Goal: Transaction & Acquisition: Subscribe to service/newsletter

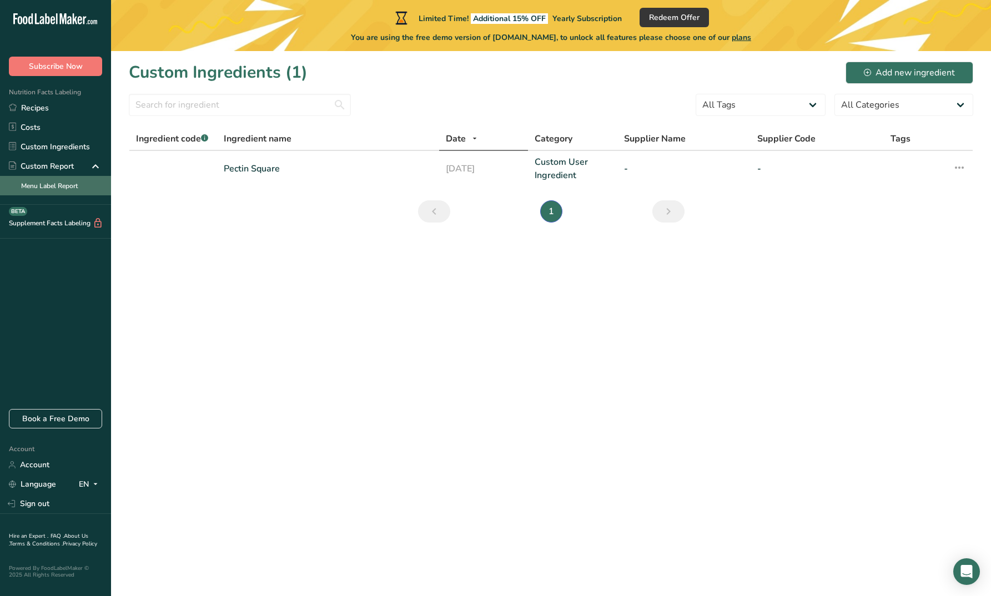
click at [59, 184] on link "Menu Label Report" at bounding box center [55, 185] width 111 height 19
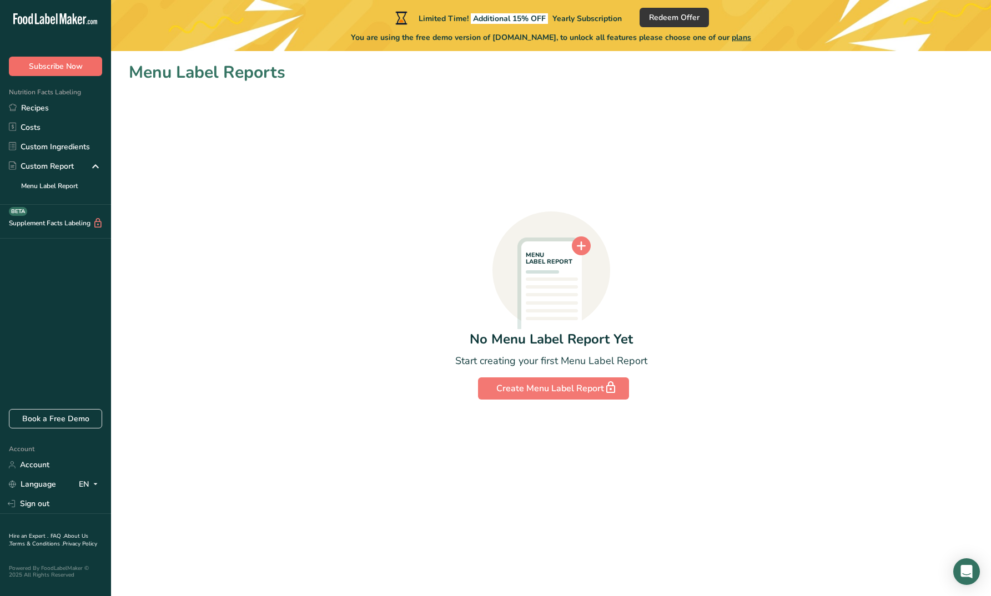
click at [52, 63] on span "Subscribe Now" at bounding box center [56, 67] width 54 height 12
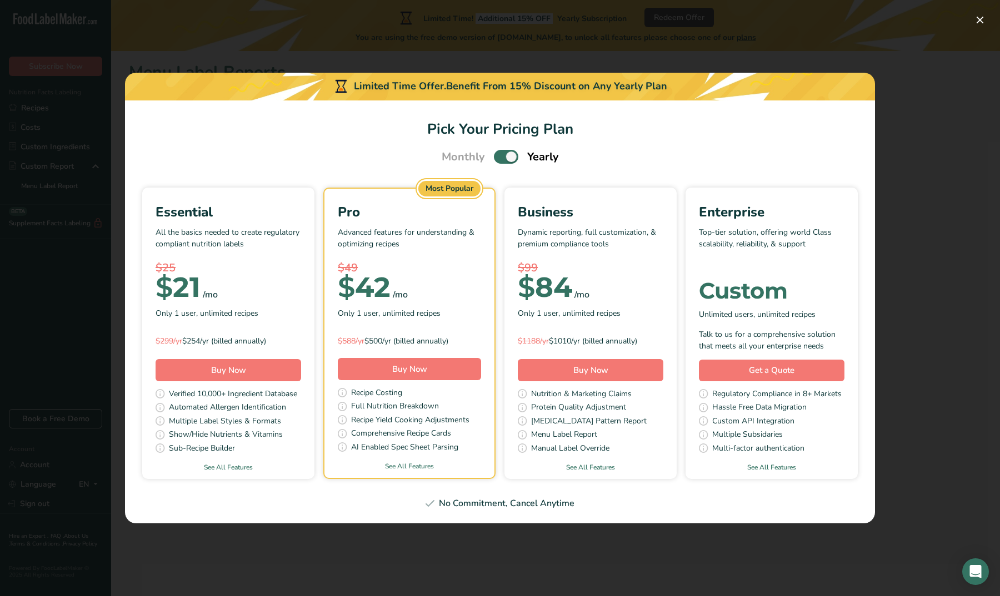
click at [255, 295] on div "$ 21 /mo" at bounding box center [227, 288] width 145 height 22
click at [248, 375] on button "Buy Now" at bounding box center [227, 370] width 145 height 22
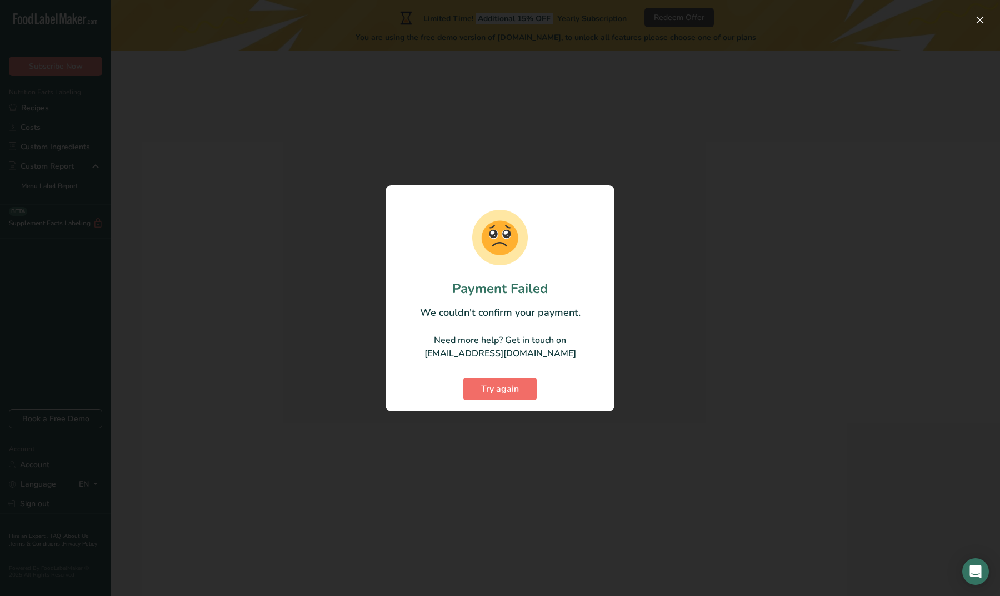
click at [511, 384] on span "Try again" at bounding box center [500, 389] width 38 height 13
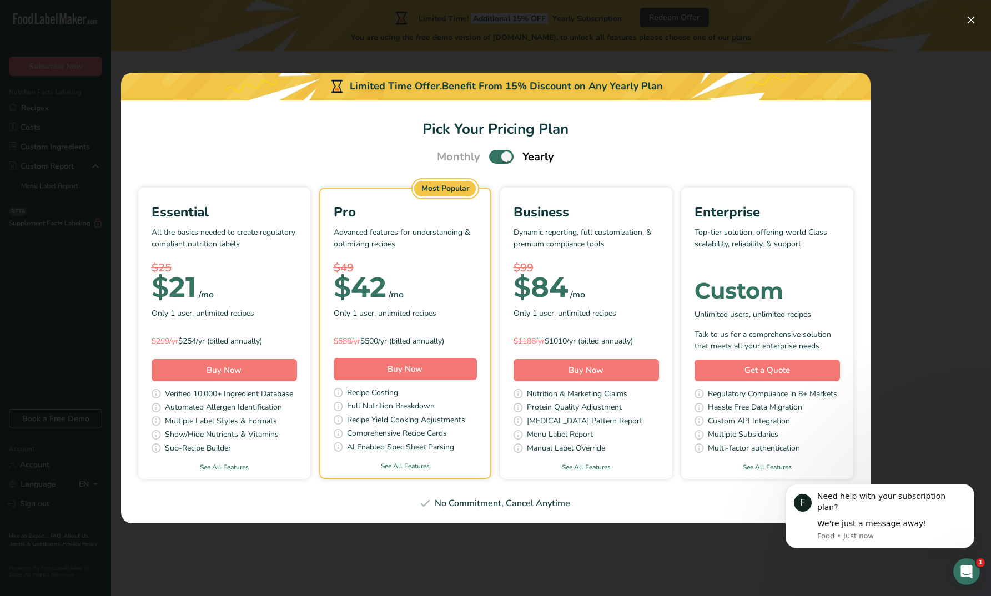
click at [508, 163] on span "Pick Your Pricing Plan Modal" at bounding box center [501, 157] width 24 height 14
click at [496, 160] on input "Pick Your Pricing Plan Modal" at bounding box center [492, 156] width 7 height 7
checkbox input "false"
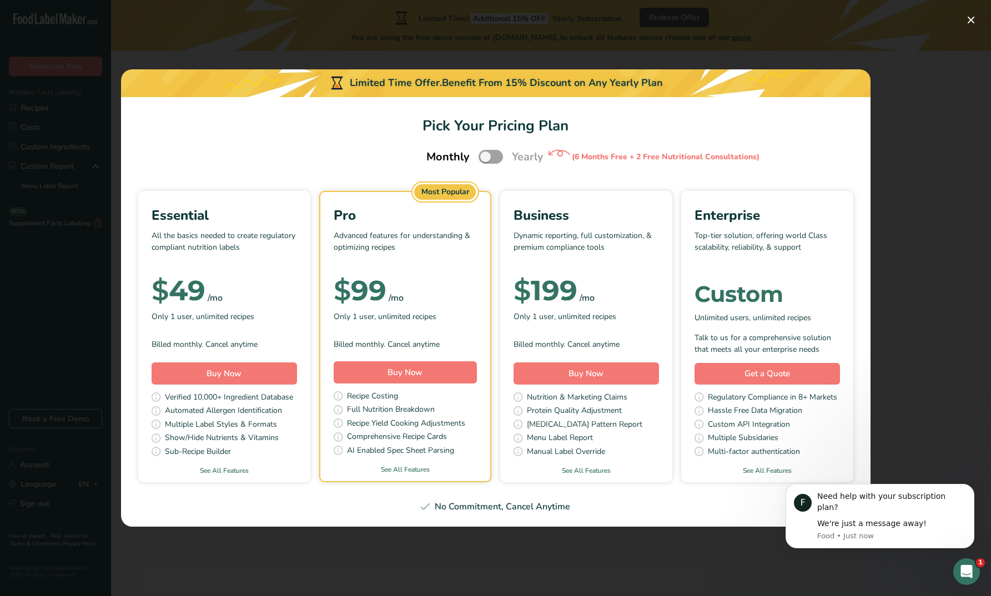
click at [277, 274] on div "Pick Your Pricing Plan Modal" at bounding box center [224, 271] width 145 height 17
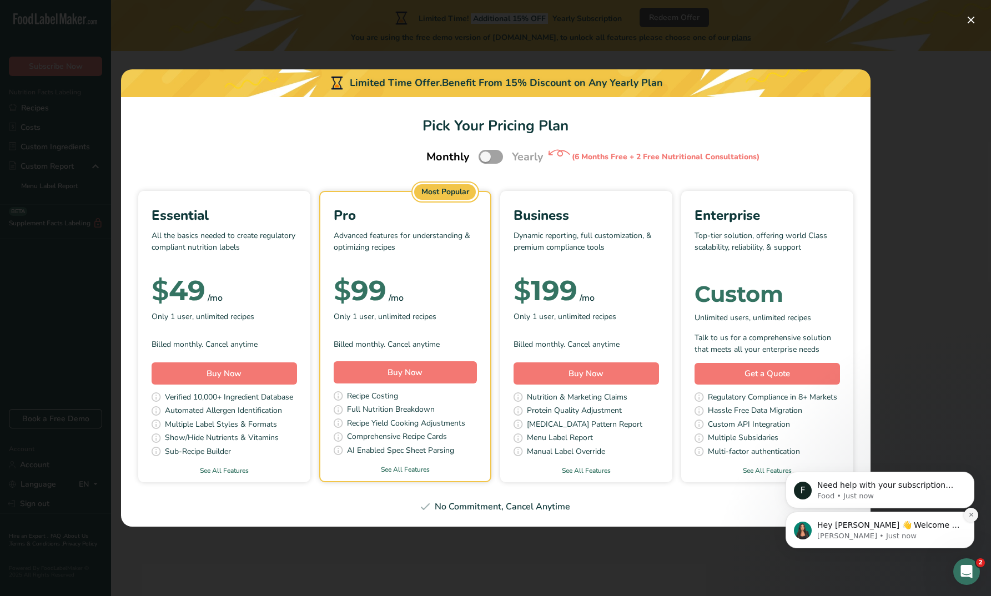
click at [971, 511] on button "Dismiss notification" at bounding box center [971, 515] width 14 height 14
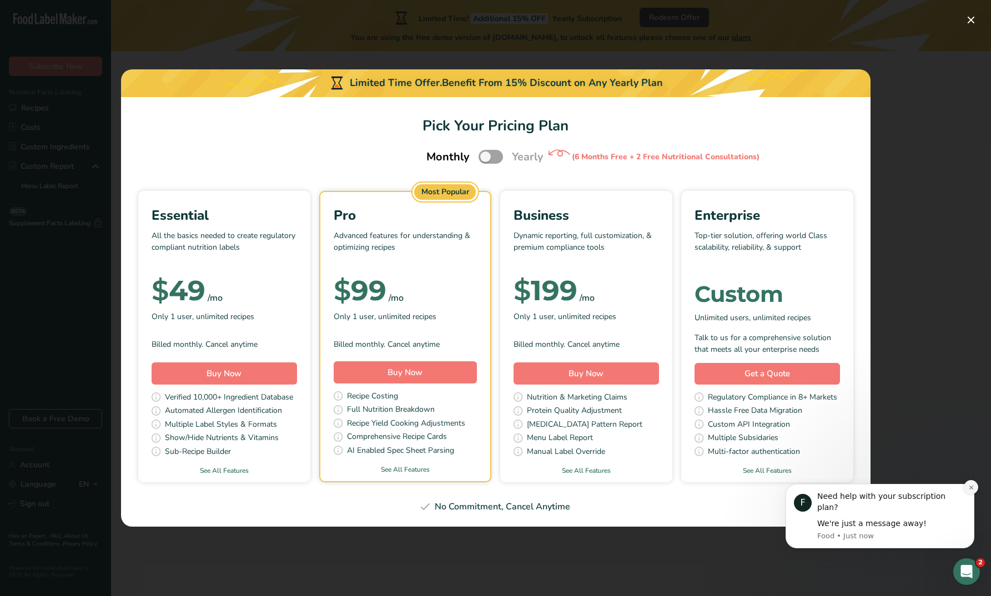
click at [973, 491] on icon "Dismiss notification" at bounding box center [971, 488] width 6 height 6
